Goal: Check status: Check status

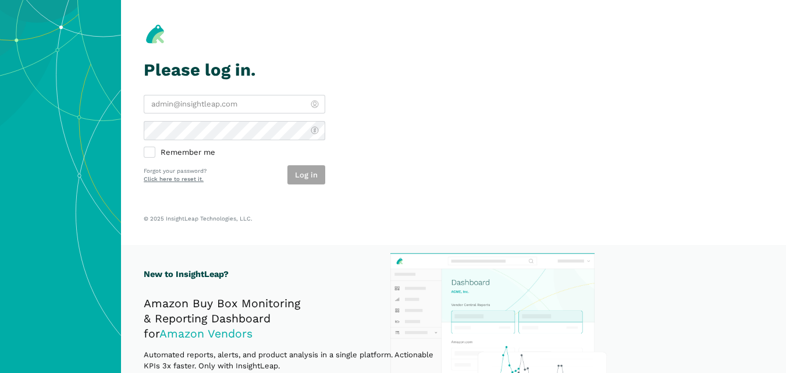
type input "[PERSON_NAME][EMAIL_ADDRESS][DOMAIN_NAME]"
click at [306, 182] on div "Log in" at bounding box center [306, 174] width 38 height 19
click at [306, 182] on button "Log in" at bounding box center [306, 174] width 38 height 19
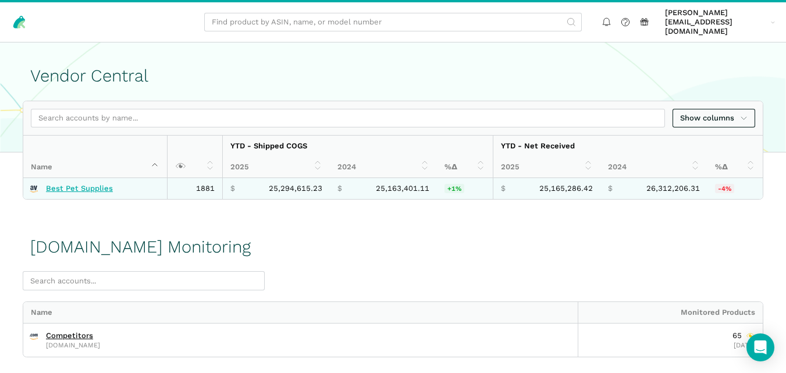
click at [97, 184] on link "Best Pet Supplies" at bounding box center [79, 188] width 67 height 9
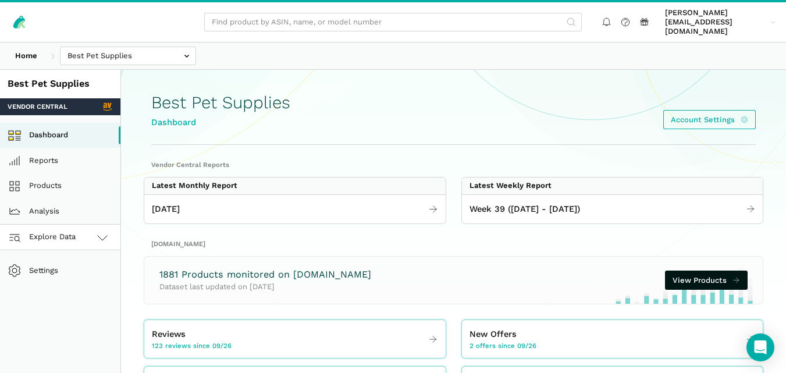
click at [97, 230] on icon at bounding box center [102, 237] width 14 height 14
click at [67, 278] on link "Amazon.com" at bounding box center [60, 289] width 120 height 26
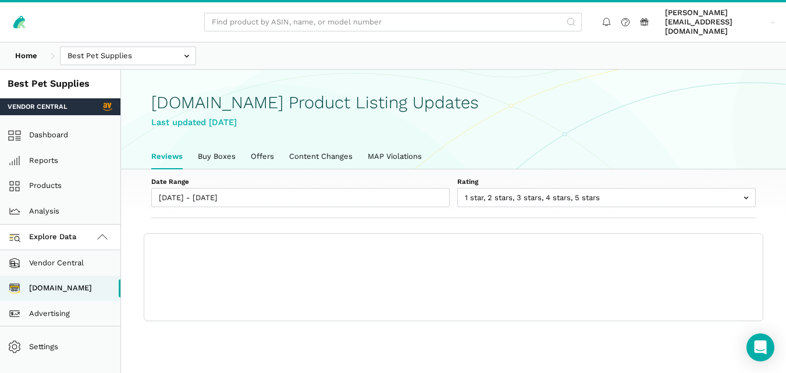
scroll to position [4, 0]
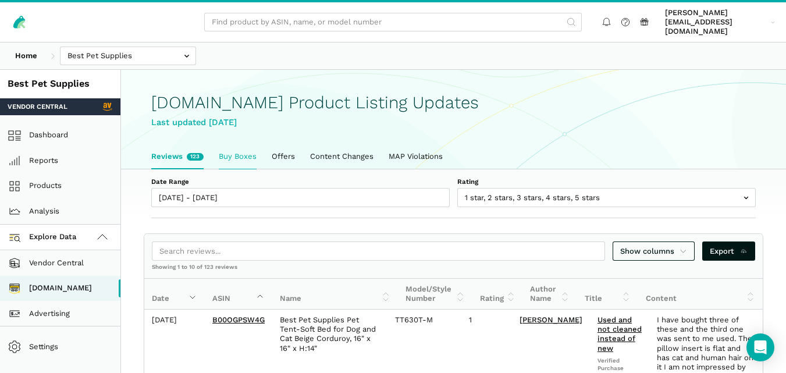
click at [246, 144] on link "Buy Boxes" at bounding box center [237, 156] width 53 height 24
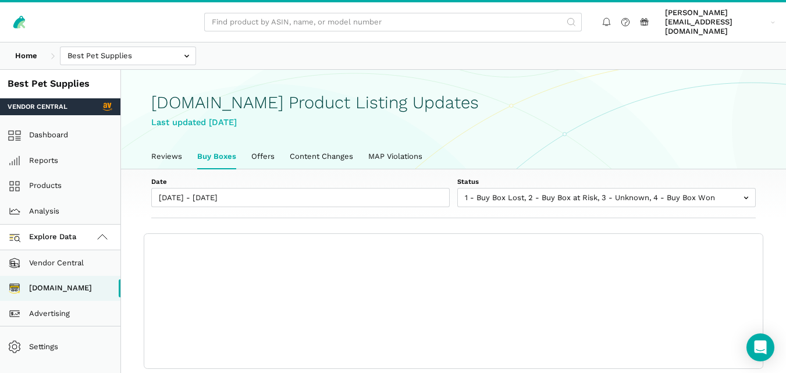
scroll to position [4, 0]
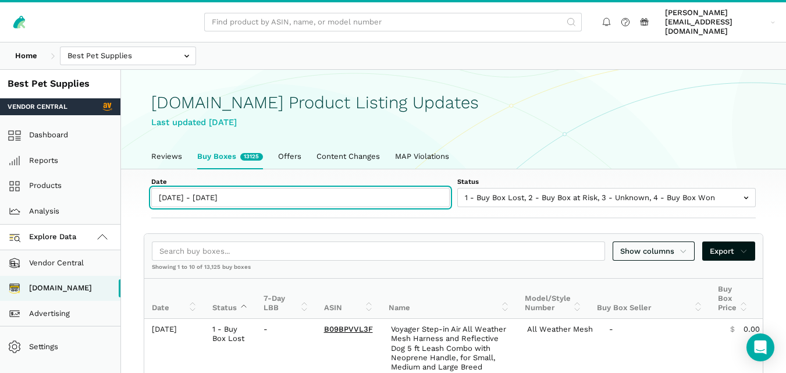
type input "[DATE]"
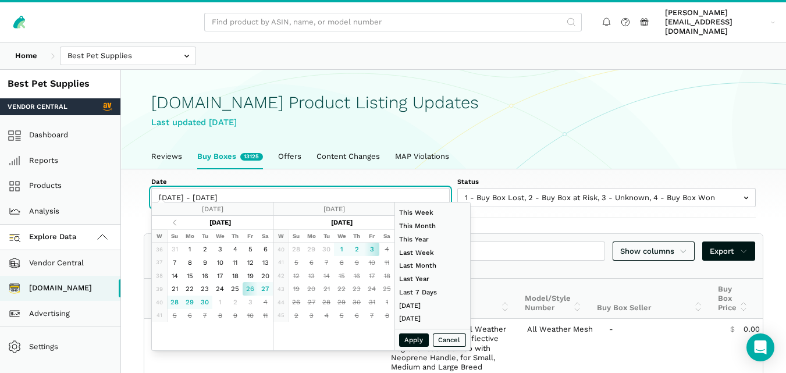
click at [237, 188] on input "[DATE] - [DATE]" at bounding box center [300, 197] width 299 height 19
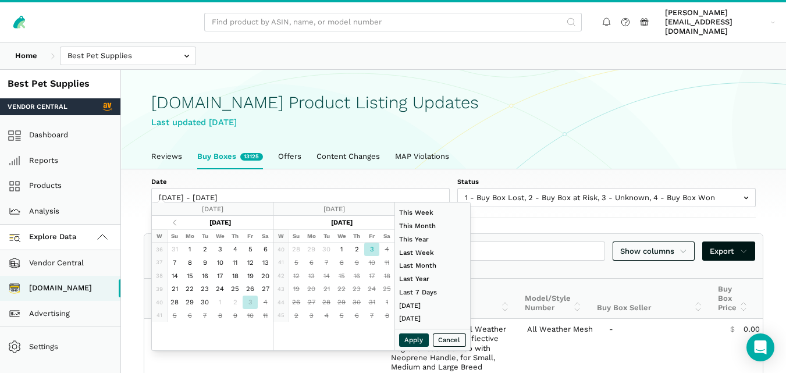
type input "[DATE]"
click at [420, 340] on button "Apply" at bounding box center [414, 339] width 30 height 13
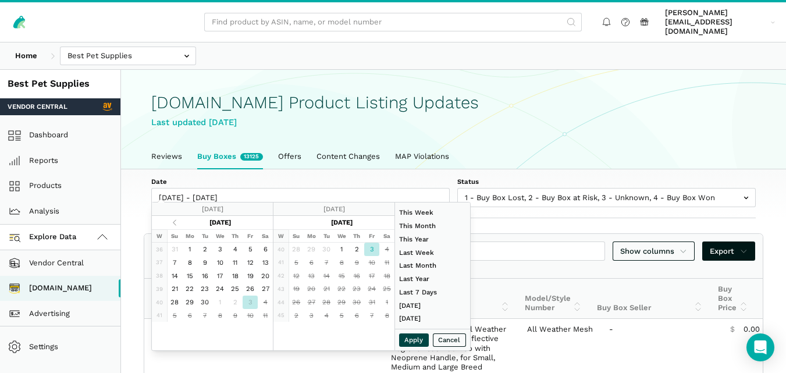
type input "[DATE] - [DATE]"
